Goal: Task Accomplishment & Management: Manage account settings

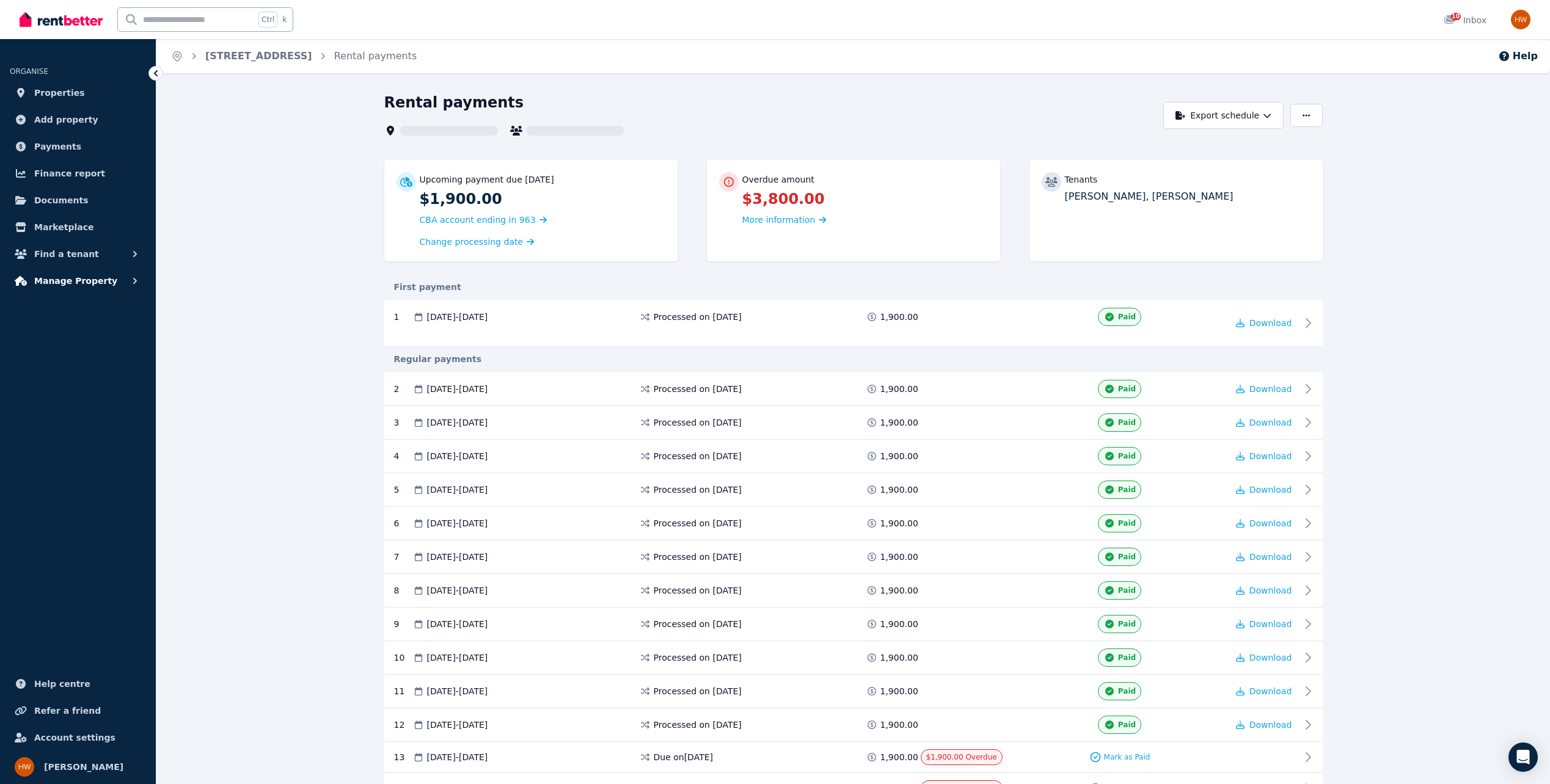
click at [56, 281] on span "Manage Property" at bounding box center [75, 280] width 83 height 14
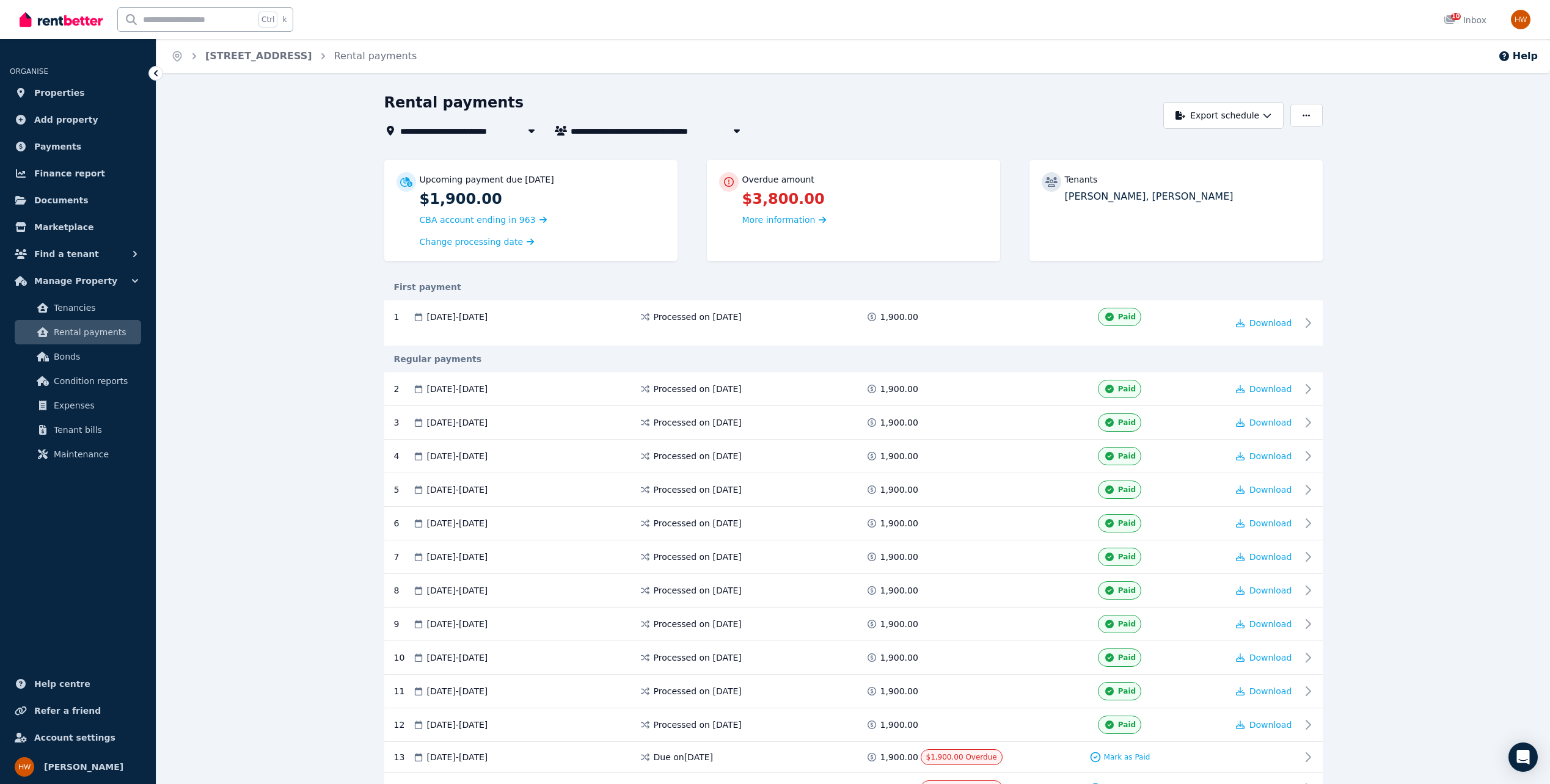
click at [58, 327] on span "Rental payments" at bounding box center [95, 331] width 83 height 14
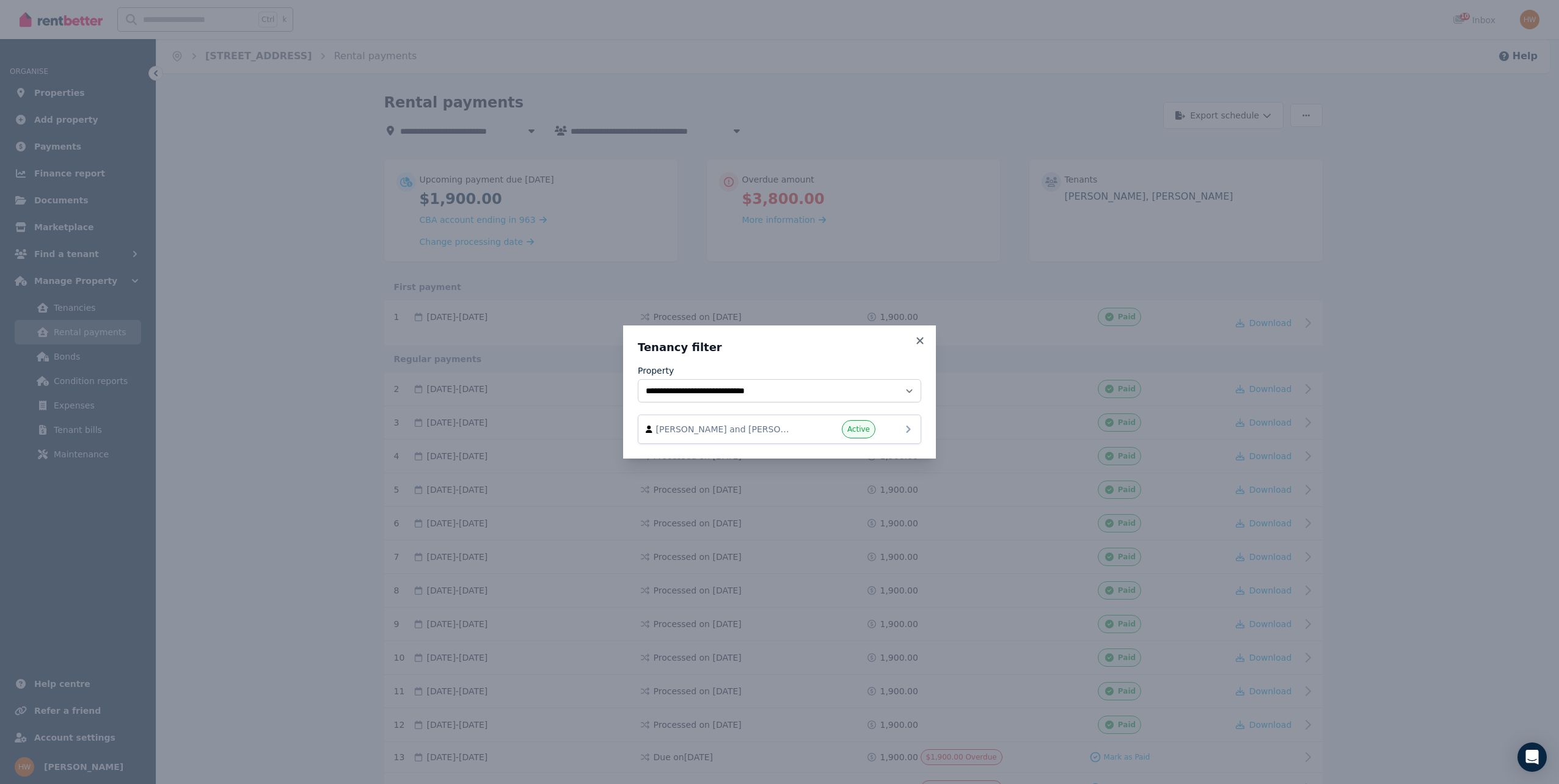
click at [909, 429] on icon at bounding box center [908, 429] width 4 height 8
click at [915, 426] on icon at bounding box center [908, 429] width 14 height 14
click at [907, 429] on icon at bounding box center [908, 429] width 14 height 14
click at [919, 337] on icon at bounding box center [920, 340] width 12 height 11
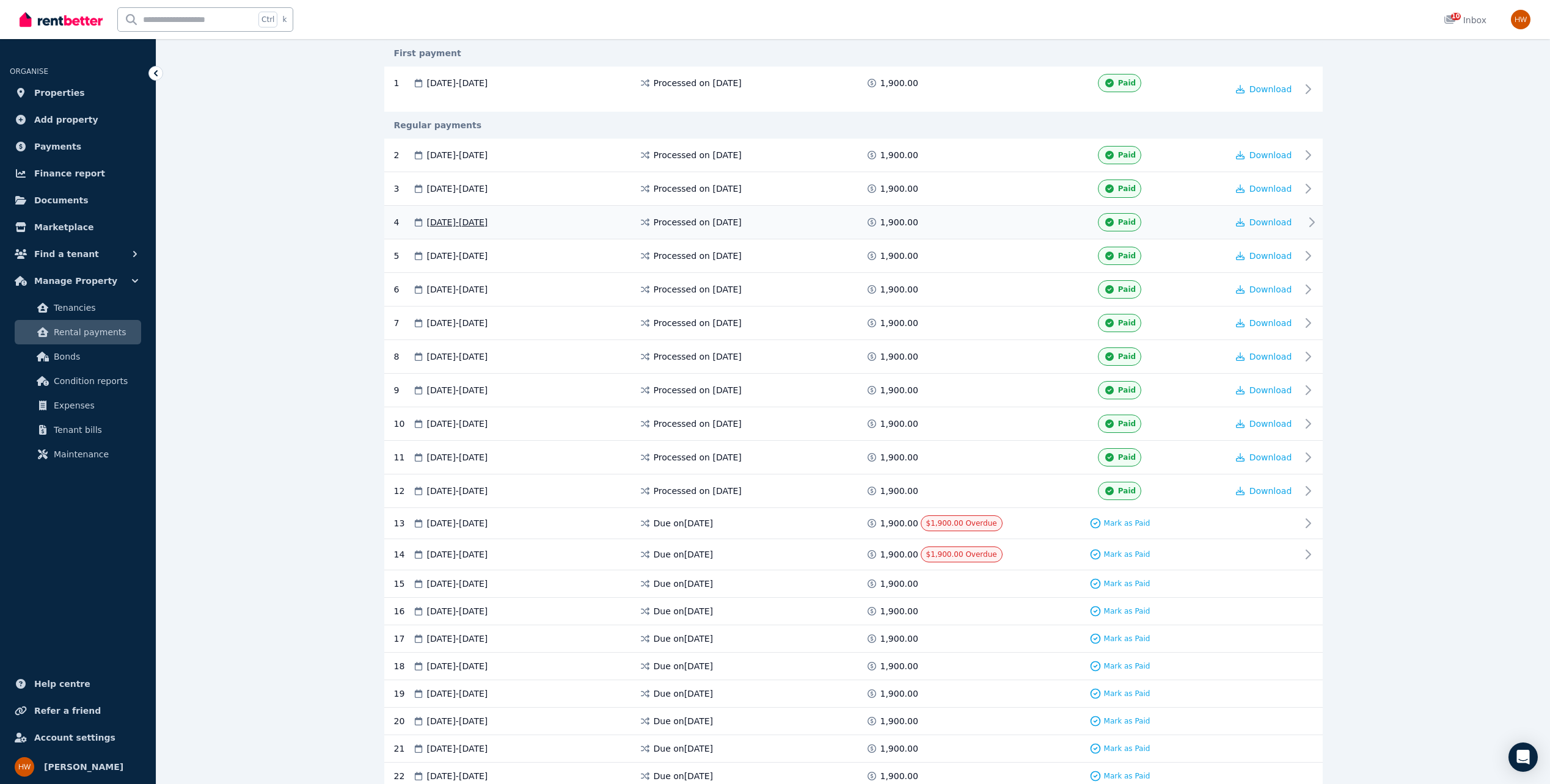
scroll to position [245, 0]
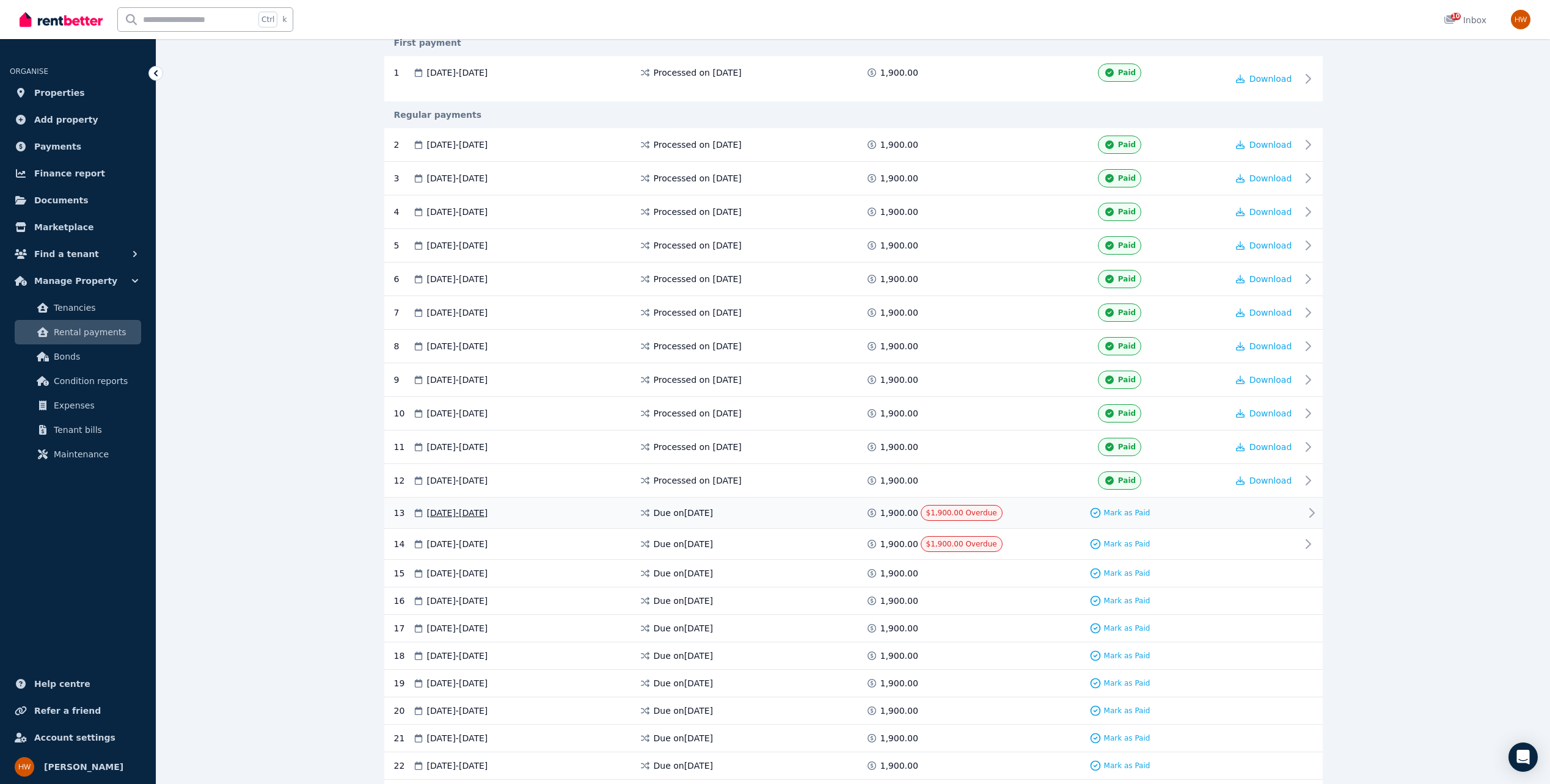
click at [1314, 511] on icon at bounding box center [1311, 512] width 14 height 14
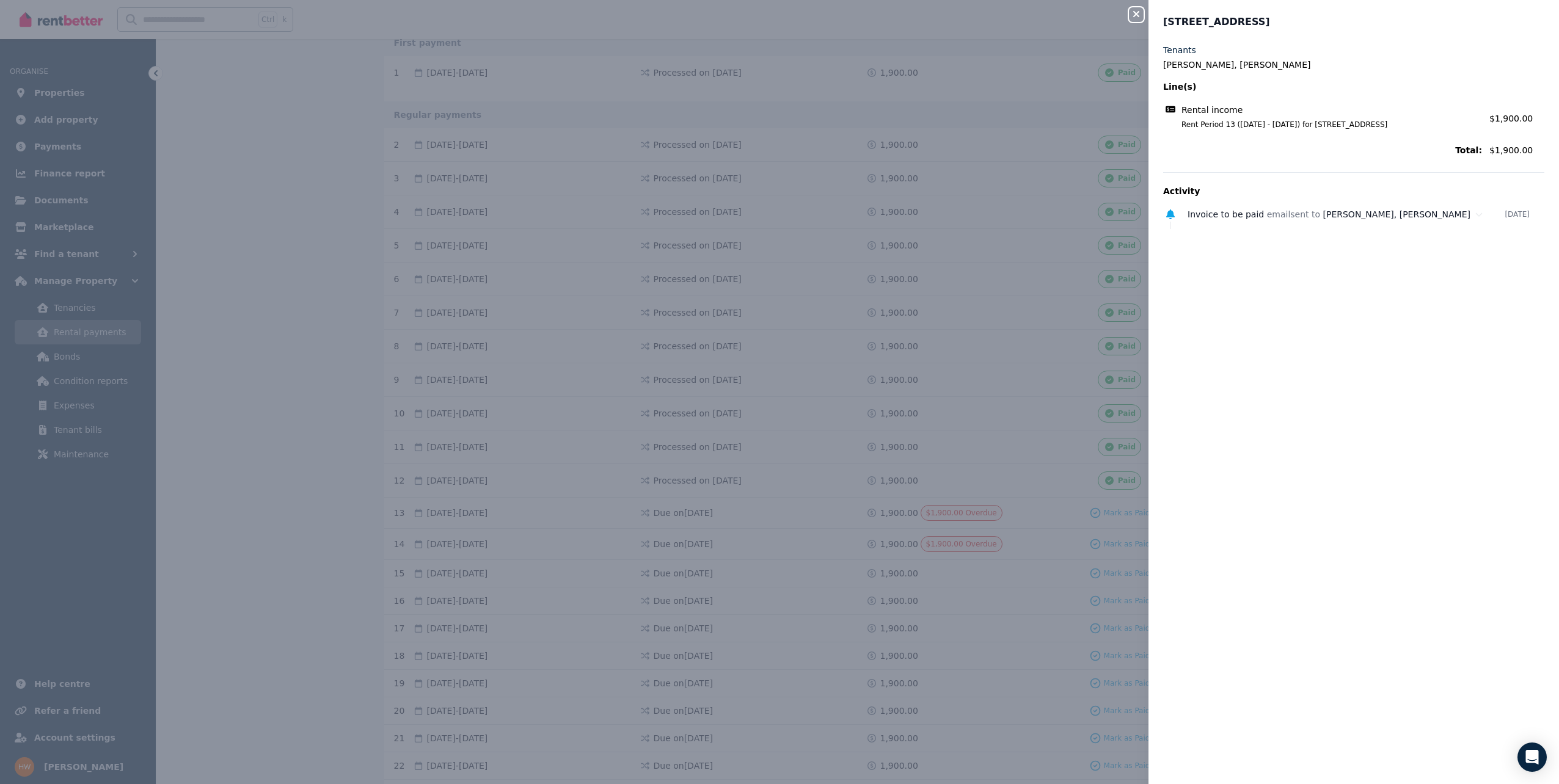
click at [1135, 12] on icon "button" at bounding box center [1135, 14] width 14 height 9
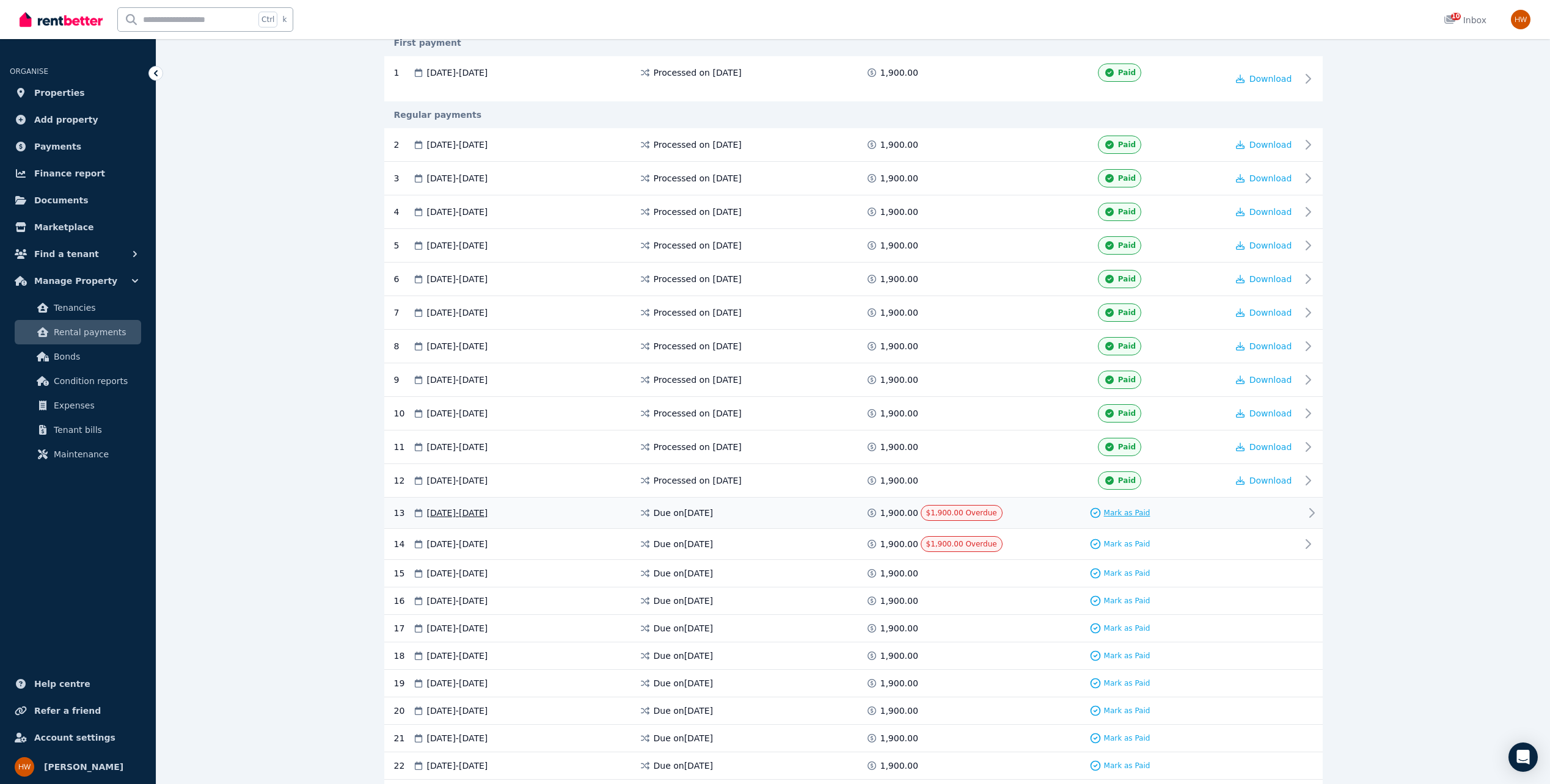
click at [1130, 515] on span "Mark as Paid" at bounding box center [1127, 512] width 46 height 9
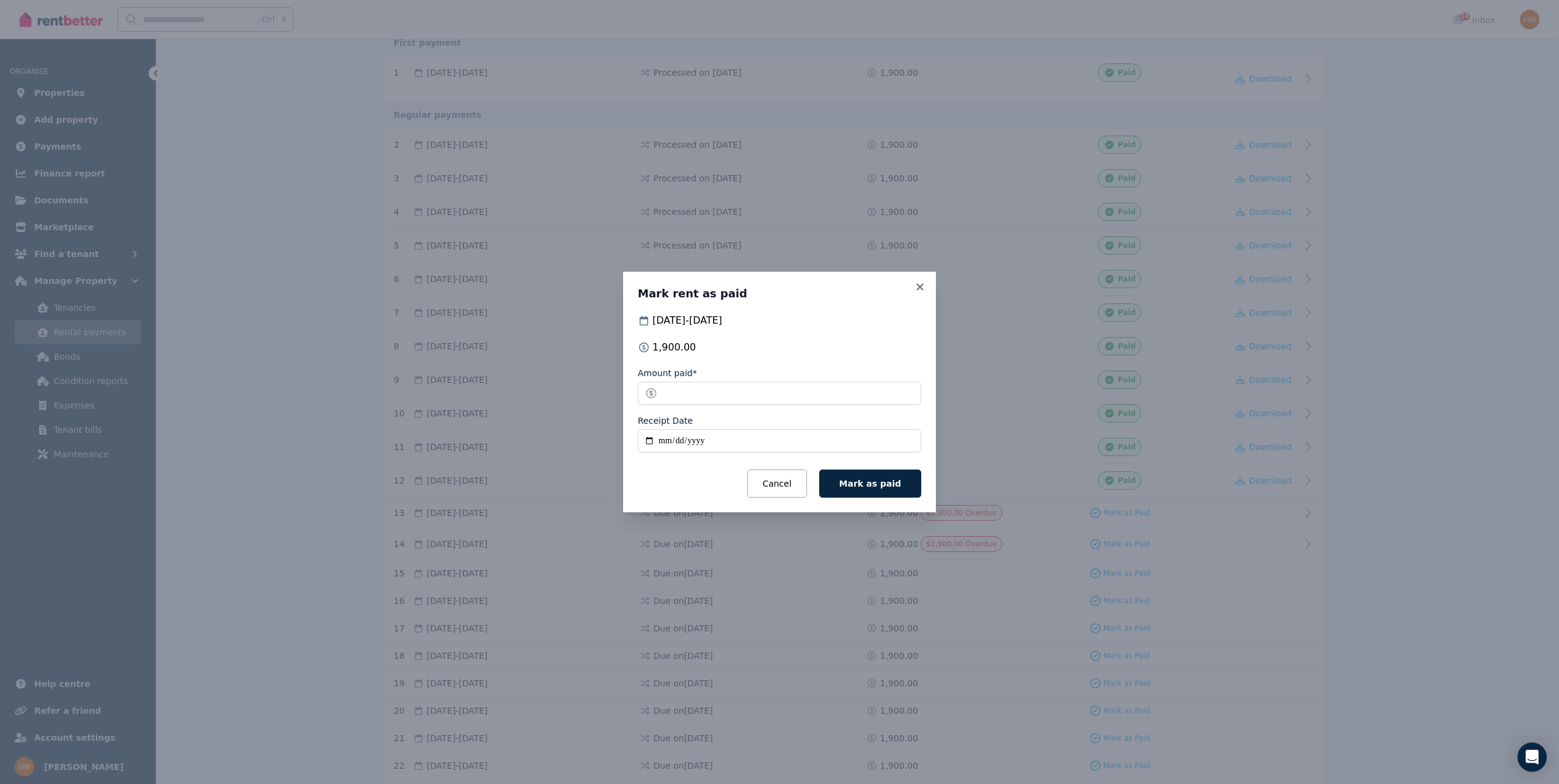
click at [649, 442] on input "Receipt Date" at bounding box center [779, 441] width 283 height 23
type input "**********"
click at [858, 486] on span "Mark as paid" at bounding box center [870, 483] width 61 height 9
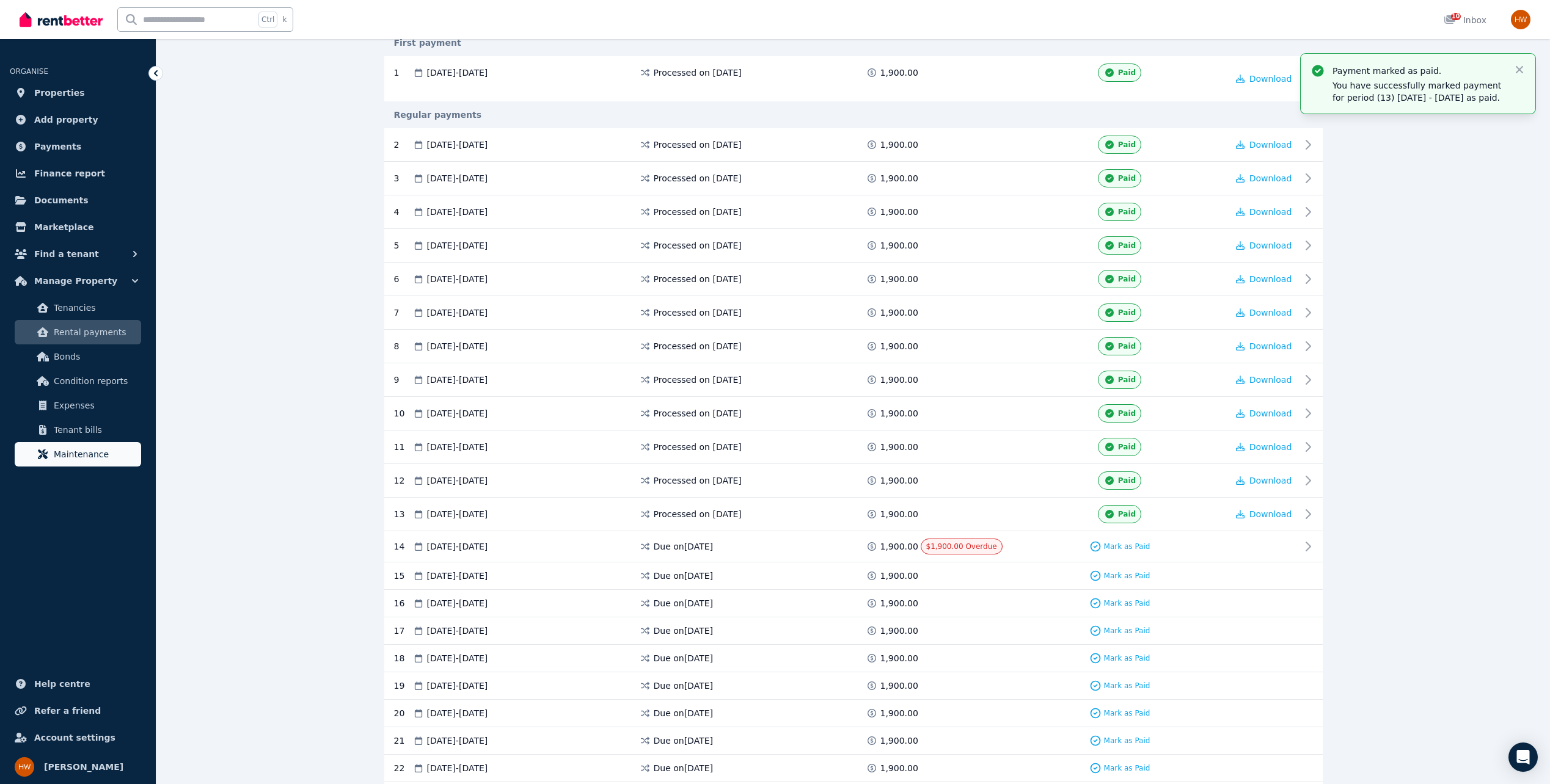
click at [63, 453] on span "Maintenance" at bounding box center [95, 454] width 83 height 14
